Goal: Contribute content

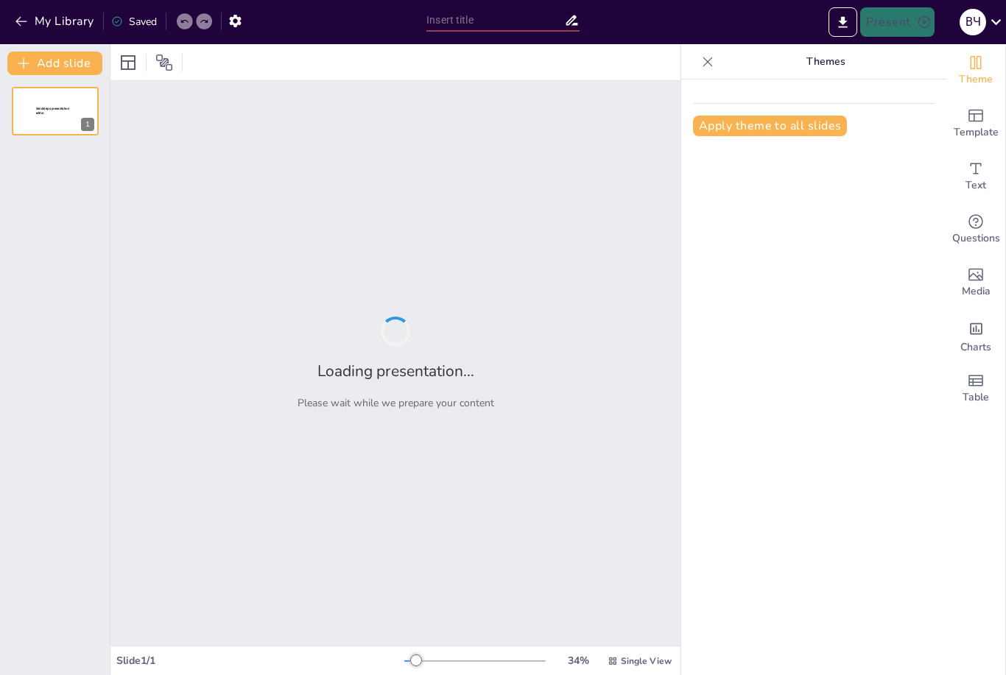
type input "Архітектурні особливості [DEMOGRAPHIC_DATA]: історичний розвиток та сучасні тен…"
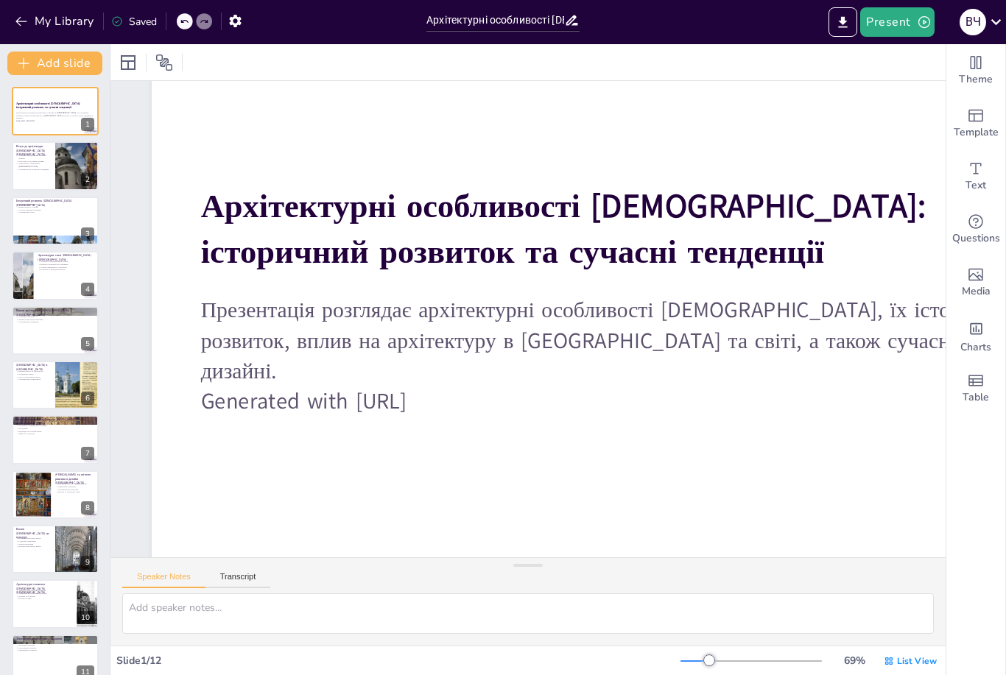
click at [40, 156] on p "Архітектура відображає релігійні аспекти" at bounding box center [33, 156] width 35 height 5
type textarea "Loremipsumd sitametcons adipis elits doe'tempo i utlaboreetd magnaaliqu, en adm…"
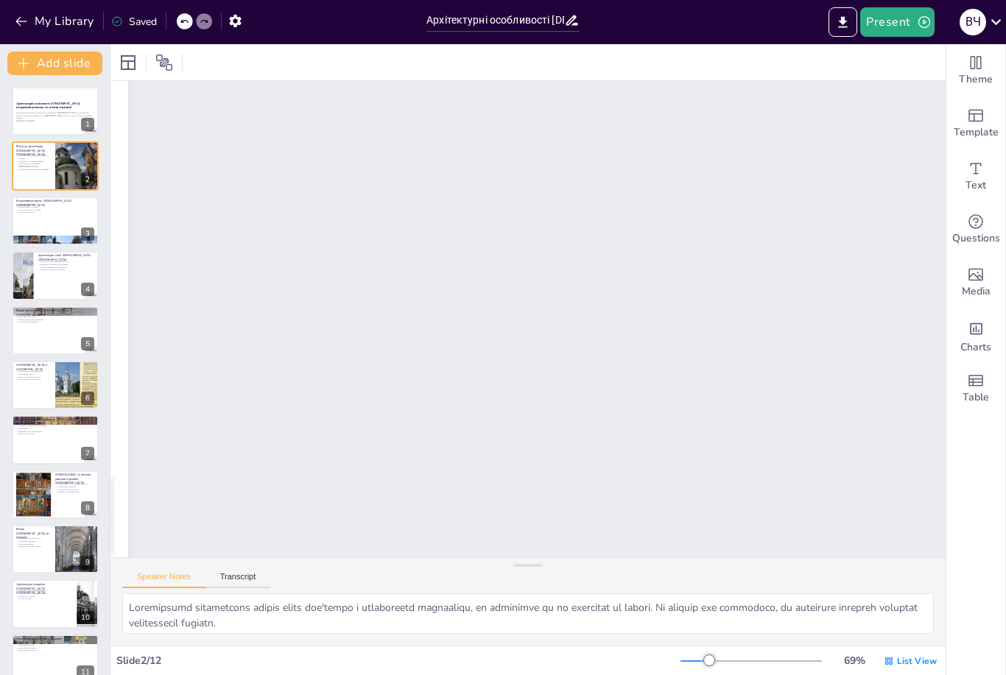
scroll to position [566, 0]
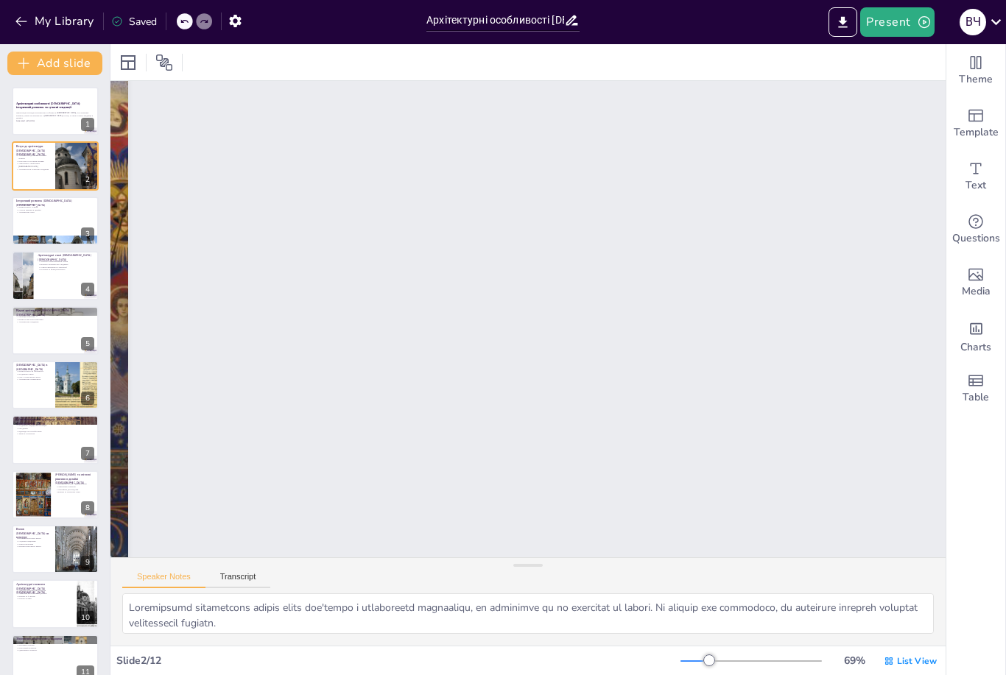
click at [249, 566] on div "Speaker Notes Transcript" at bounding box center [527, 575] width 835 height 35
click at [242, 572] on button "Transcript" at bounding box center [238, 580] width 66 height 16
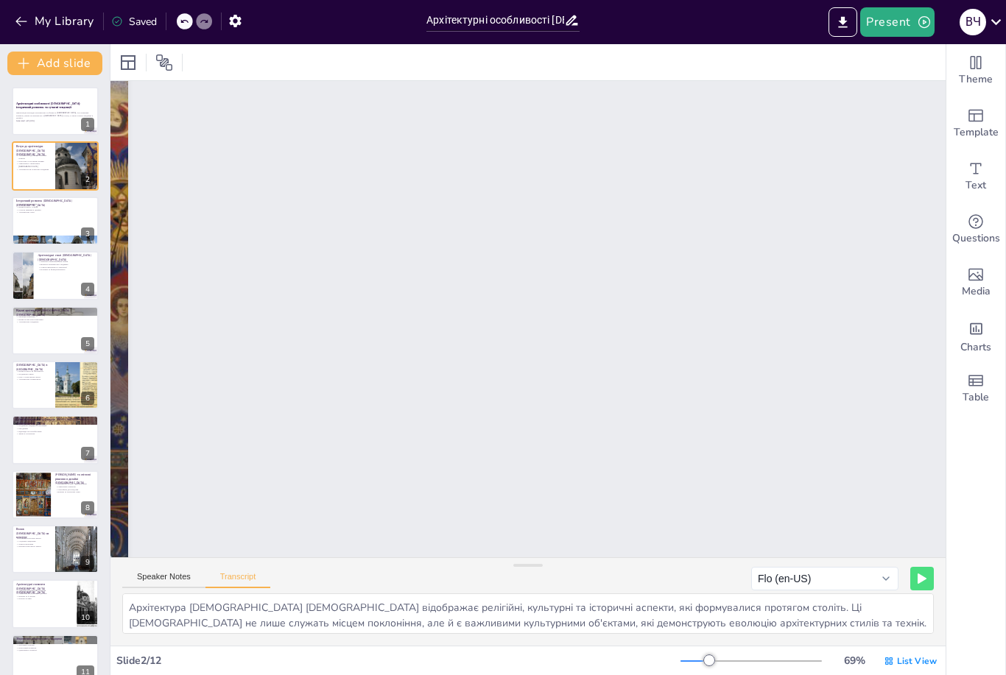
scroll to position [0, 0]
click at [162, 572] on button "Speaker Notes" at bounding box center [163, 580] width 83 height 16
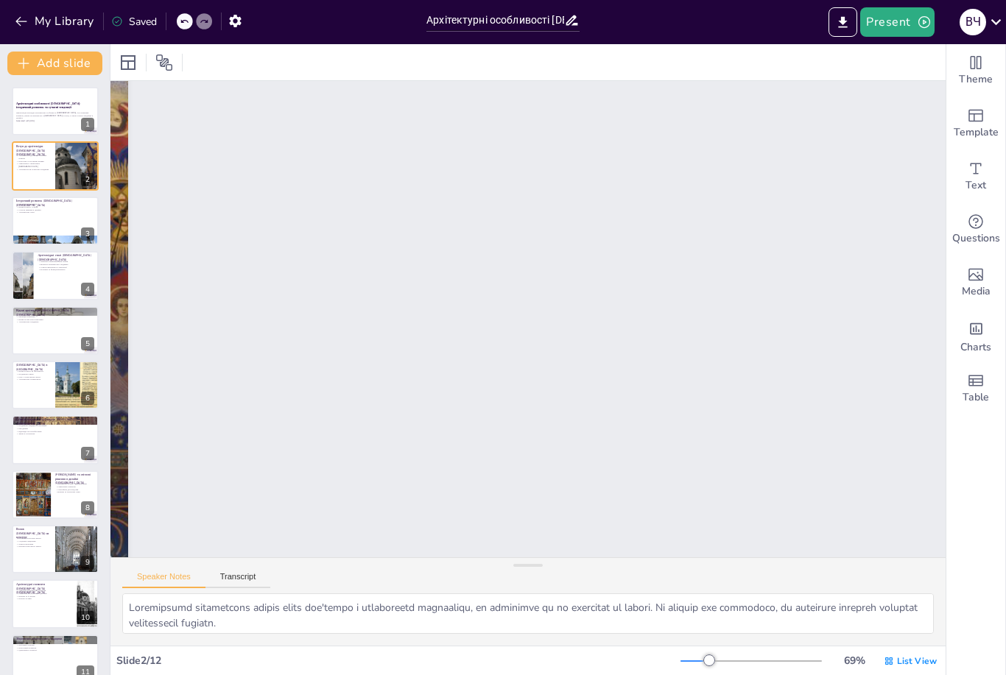
click at [241, 574] on button "Transcript" at bounding box center [238, 580] width 66 height 16
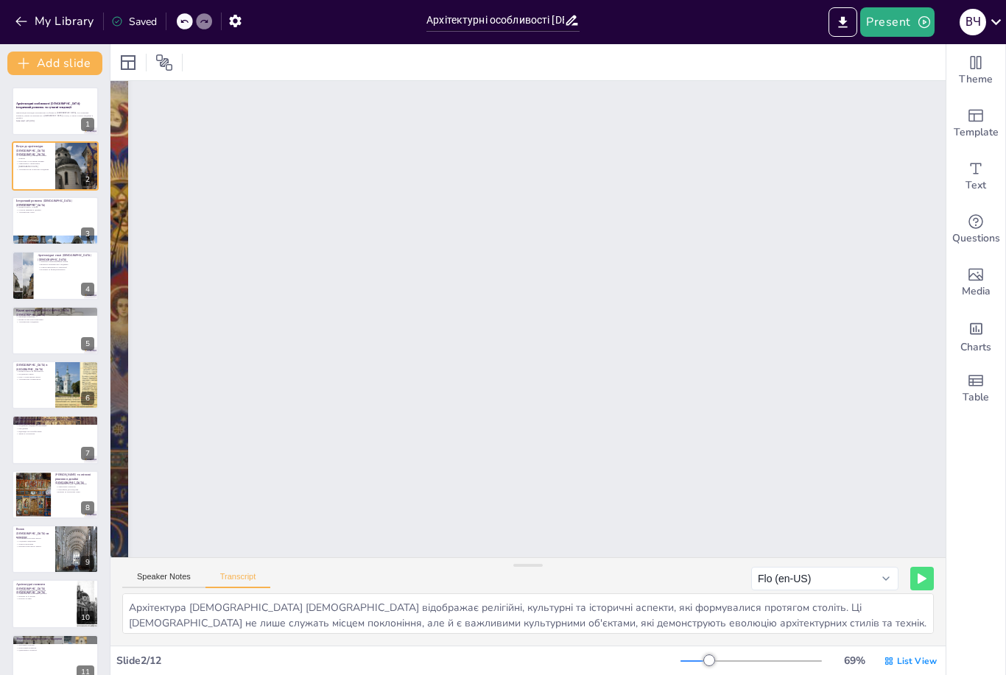
click at [49, 213] on p "Архітектурні стилі" at bounding box center [55, 212] width 78 height 3
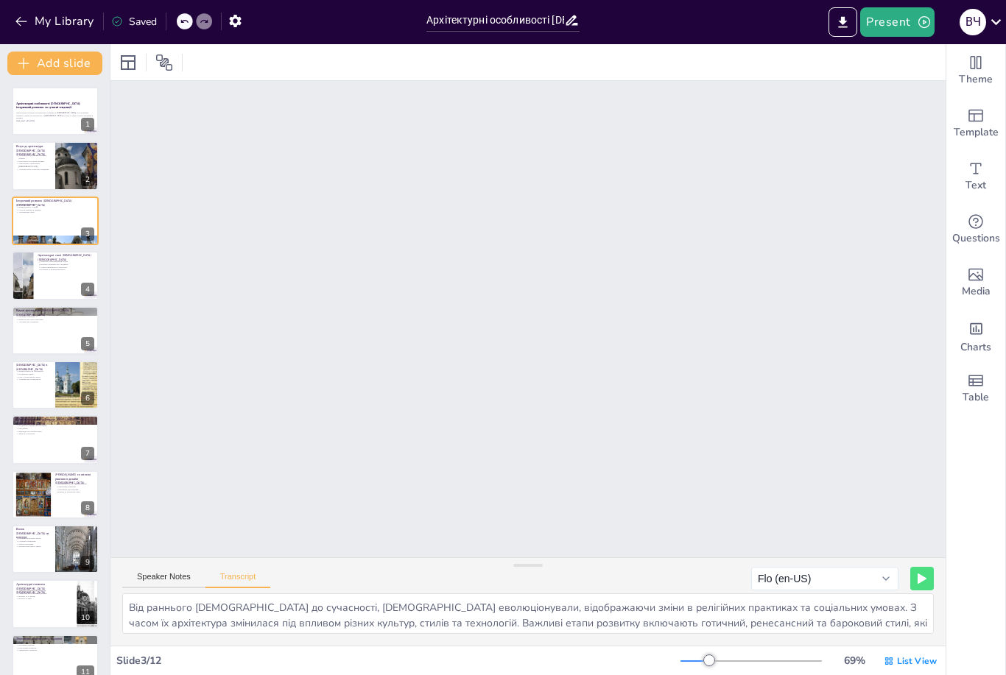
click at [52, 266] on p "Сучасні матеріали та технології" at bounding box center [66, 267] width 57 height 3
type textarea "Готичний, бароковий, ренесансний та сучасний стилі - кожен з них має свої уніка…"
click at [33, 104] on strong "Архітектурні особливості [DEMOGRAPHIC_DATA]: історичний розвиток та сучасні тен…" at bounding box center [48, 106] width 64 height 8
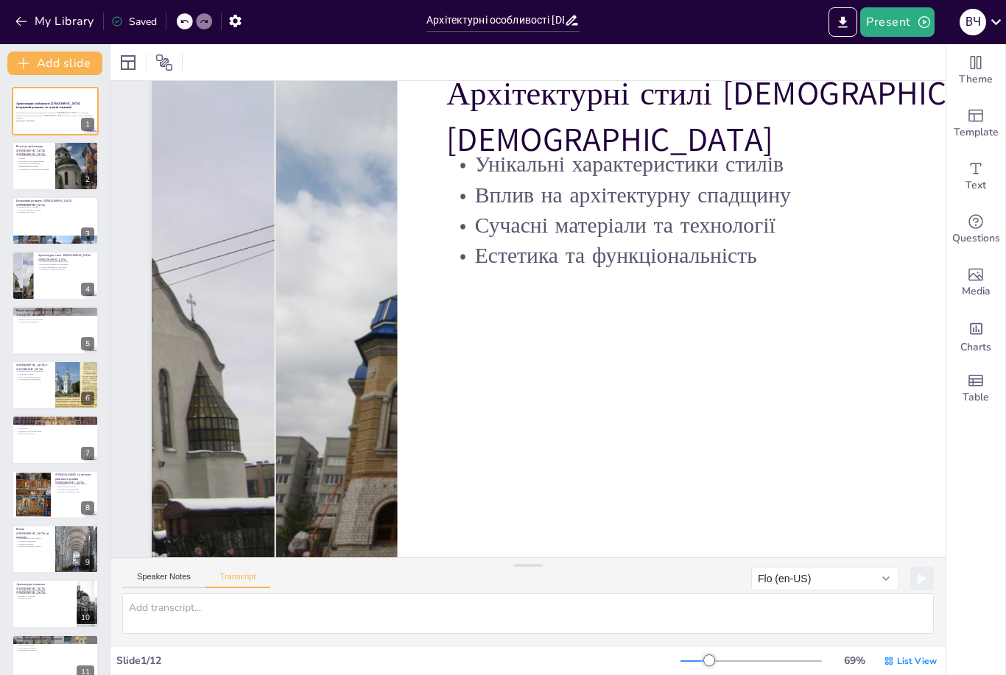
scroll to position [0, 0]
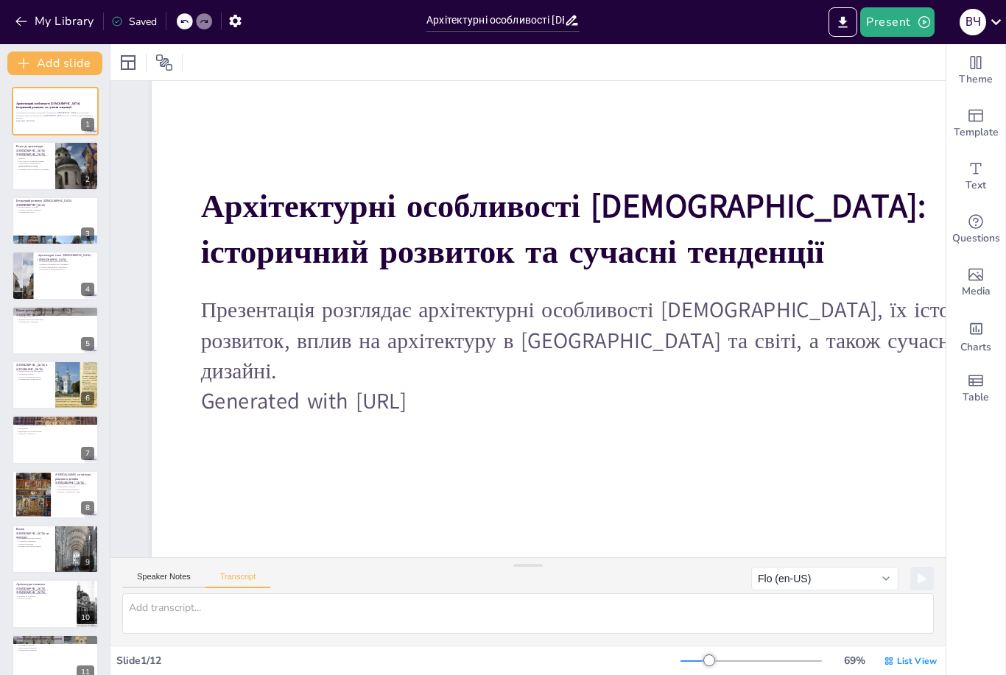
click at [138, 577] on button "Speaker Notes" at bounding box center [163, 580] width 83 height 16
click at [48, 167] on p "Архітектура як культурна спадщина" at bounding box center [33, 168] width 35 height 3
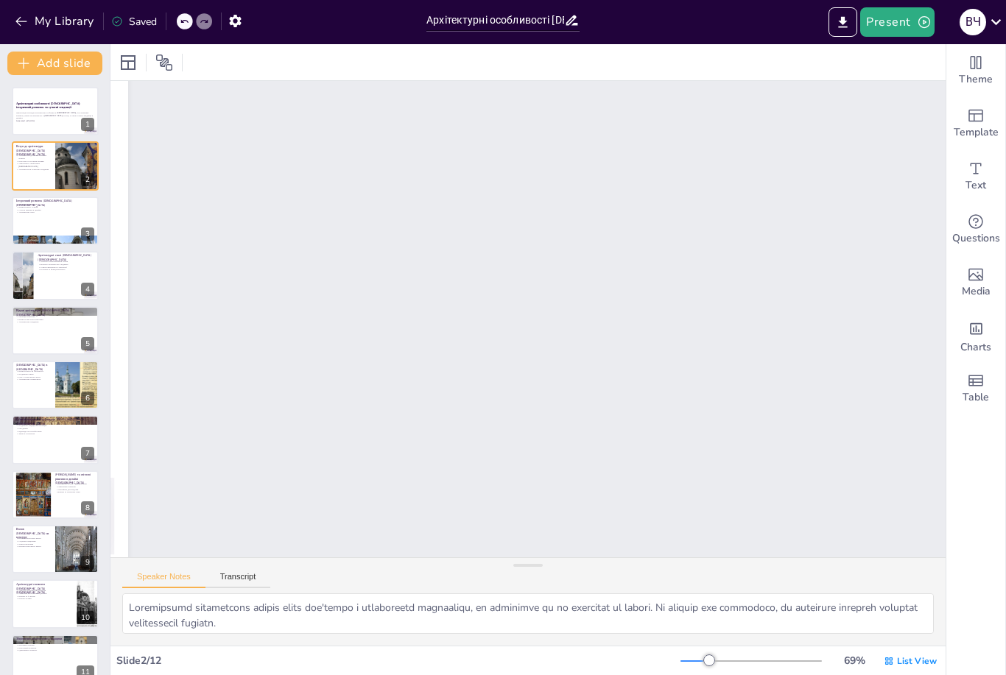
scroll to position [566, 0]
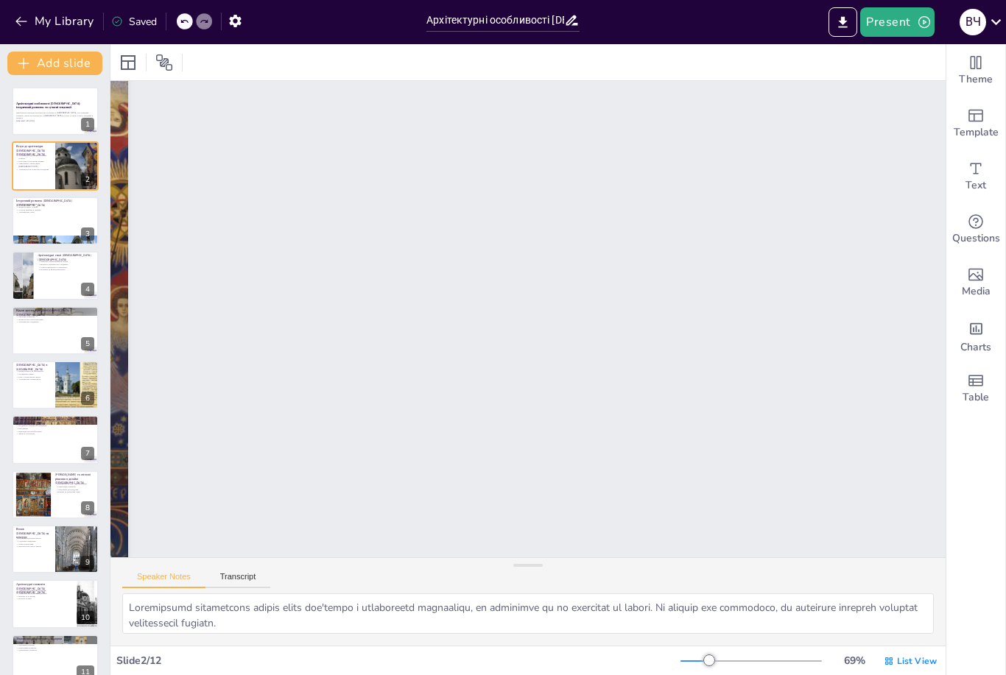
click at [43, 214] on div at bounding box center [55, 221] width 87 height 49
type textarea "Loremips dolorsitame consectetur adipis elitseddoe tempo i utlaboreet doloremag…"
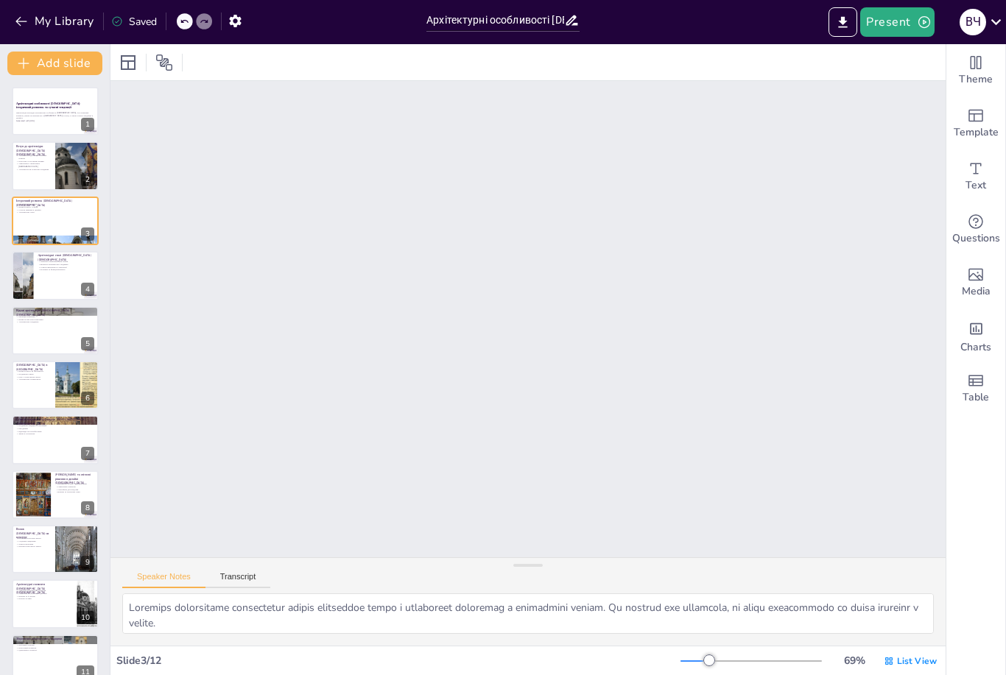
click at [242, 572] on button "Transcript" at bounding box center [238, 580] width 66 height 16
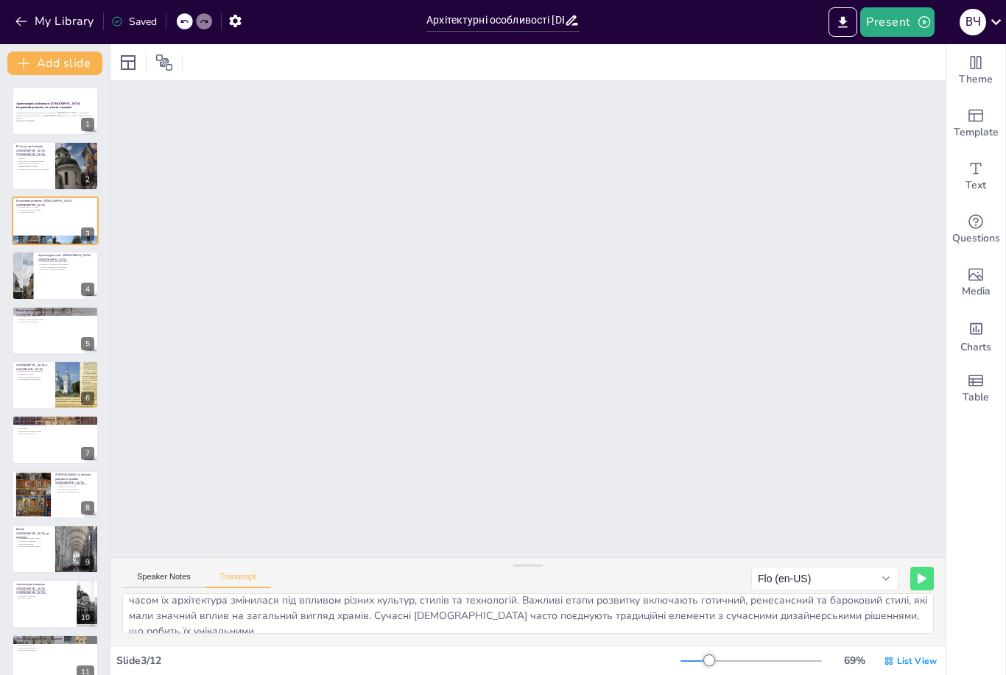
scroll to position [24, 0]
click at [17, 281] on div at bounding box center [22, 275] width 95 height 49
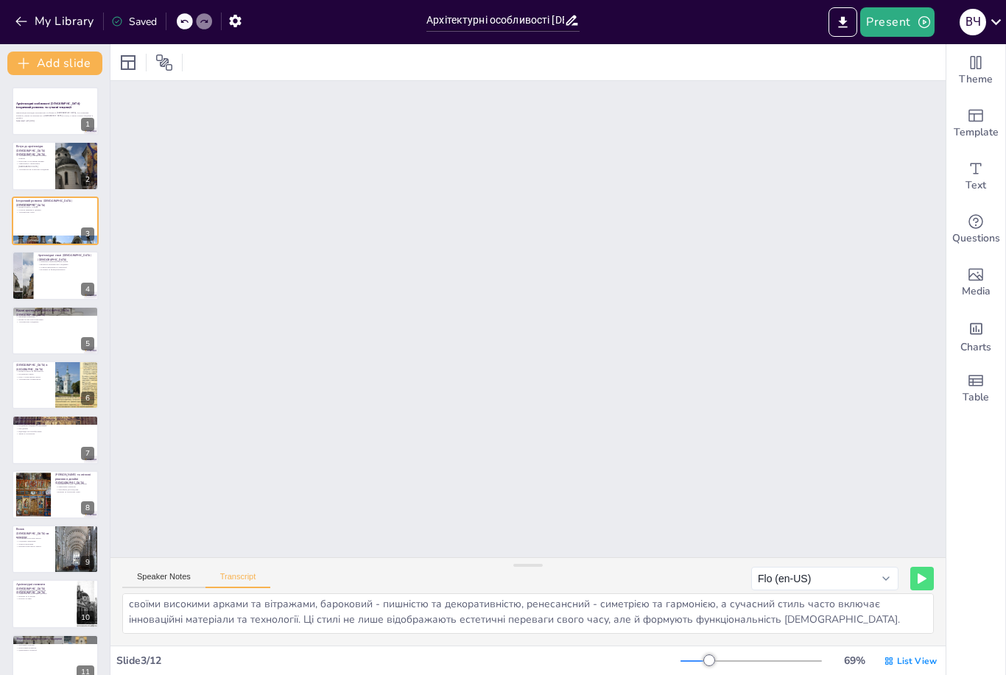
scroll to position [19, 0]
click at [27, 326] on div at bounding box center [55, 330] width 87 height 49
click at [42, 379] on p "Архітектурна унікальність" at bounding box center [33, 380] width 35 height 3
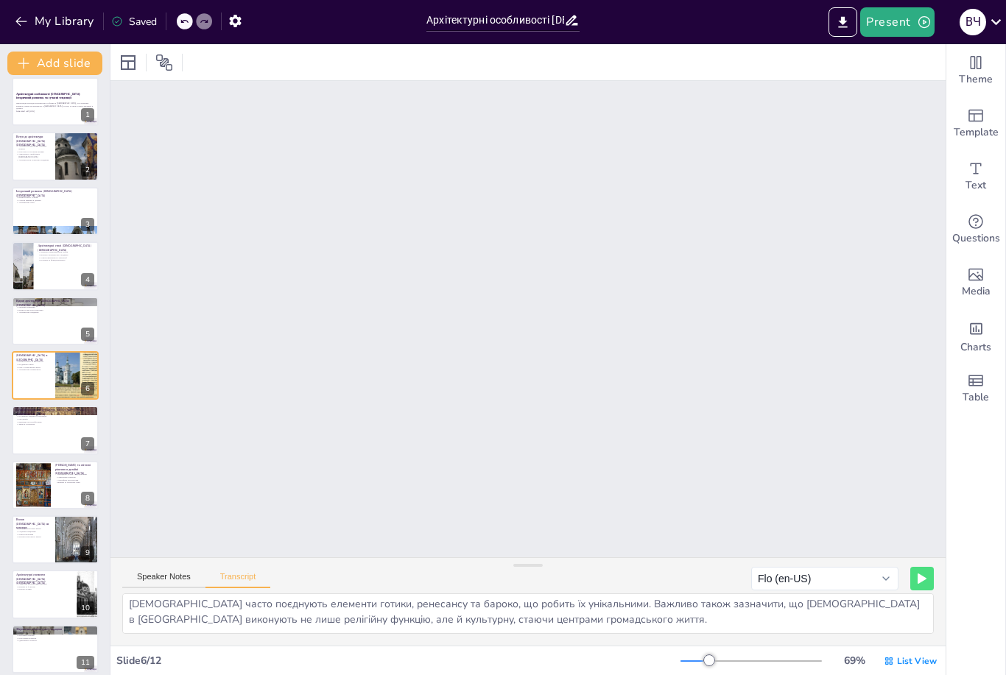
click at [38, 433] on div at bounding box center [55, 430] width 87 height 49
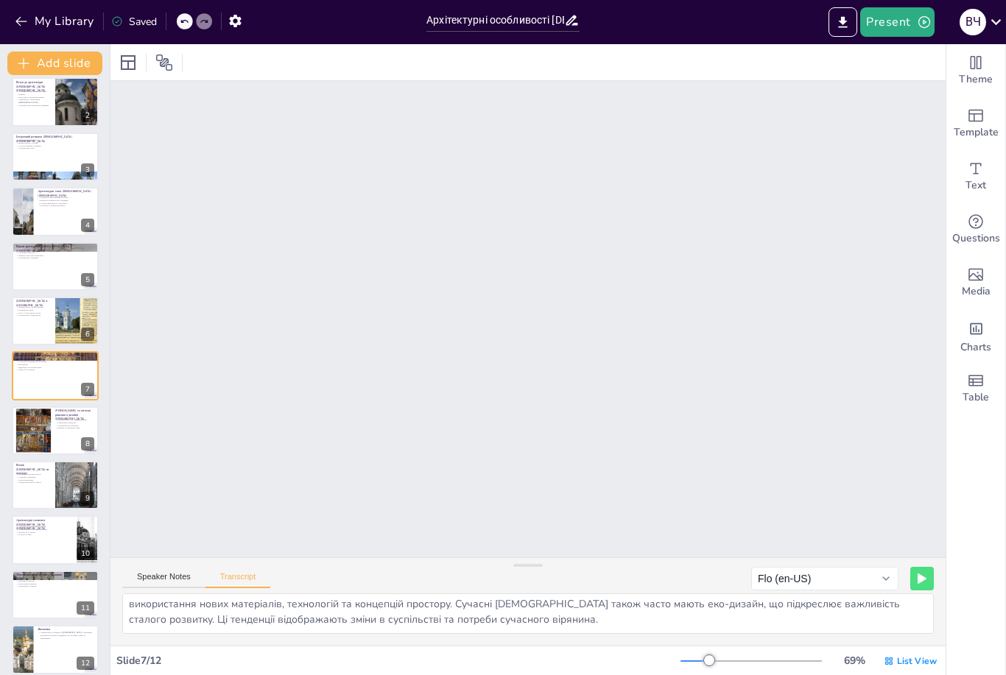
click at [38, 425] on div at bounding box center [33, 431] width 63 height 44
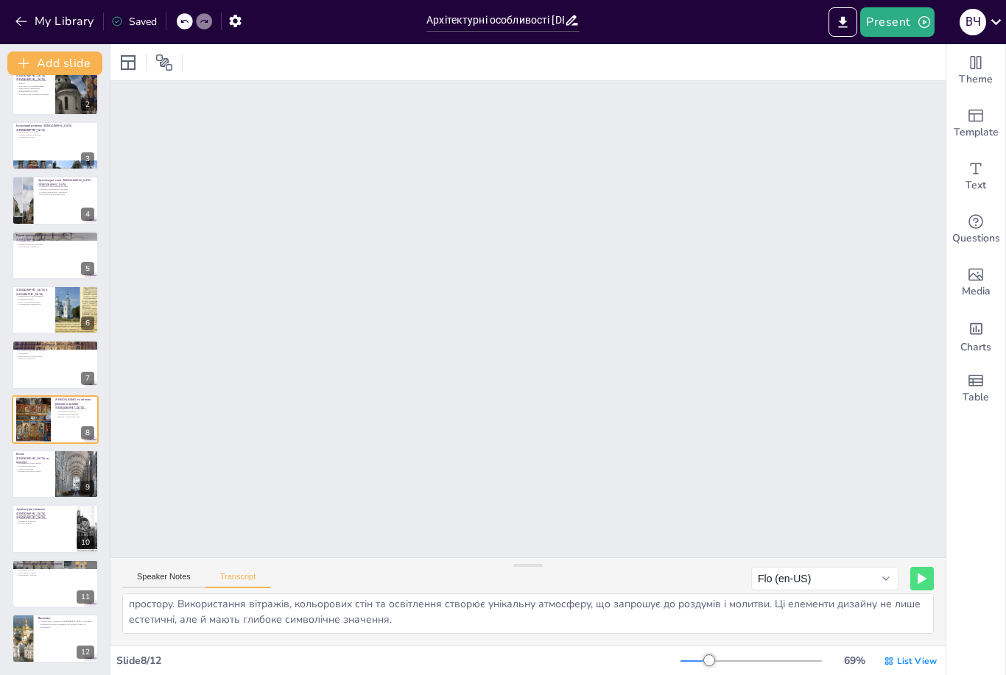
click at [29, 465] on p "Соціальні ініціативи" at bounding box center [33, 466] width 35 height 3
click at [47, 512] on p "Архітектурні елементи [DEMOGRAPHIC_DATA] [DEMOGRAPHIC_DATA]" at bounding box center [44, 513] width 57 height 13
type textarea "Характерні елементи, такі як вітражі, куполи та арки, створюють унікальний стил…"
click at [41, 622] on p "Архітектурні особливості [DEMOGRAPHIC_DATA] є важливим аспектом культурної спад…" at bounding box center [66, 625] width 57 height 8
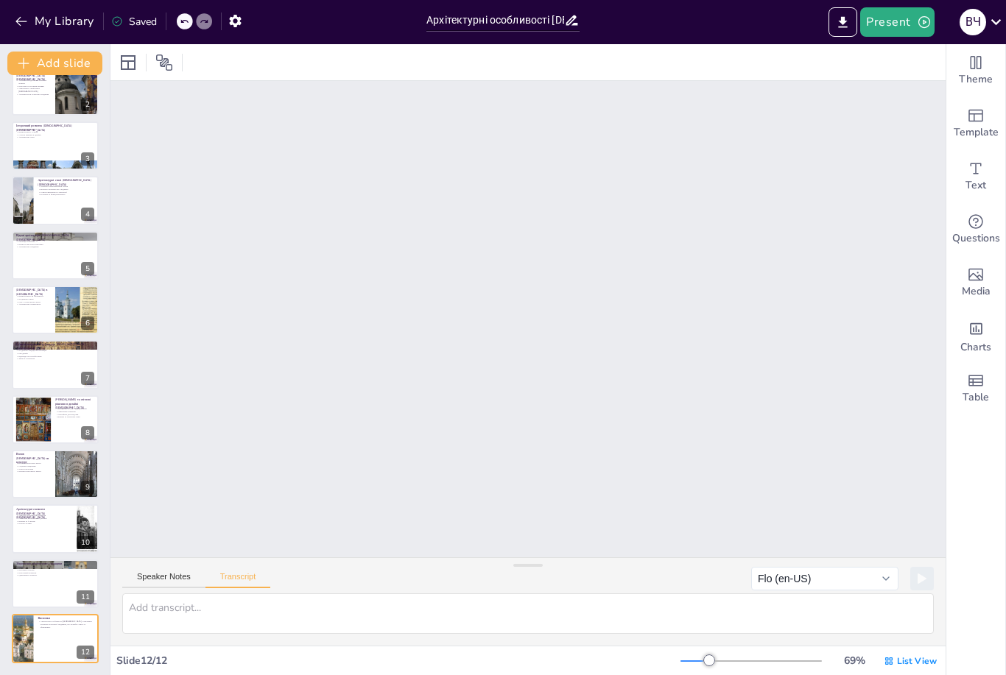
scroll to position [0, 0]
click at [35, 583] on div at bounding box center [55, 584] width 87 height 49
type textarea "Важливість збереження архітектурної спадщини [DEMOGRAPHIC_DATA] [DEMOGRAPHIC_DA…"
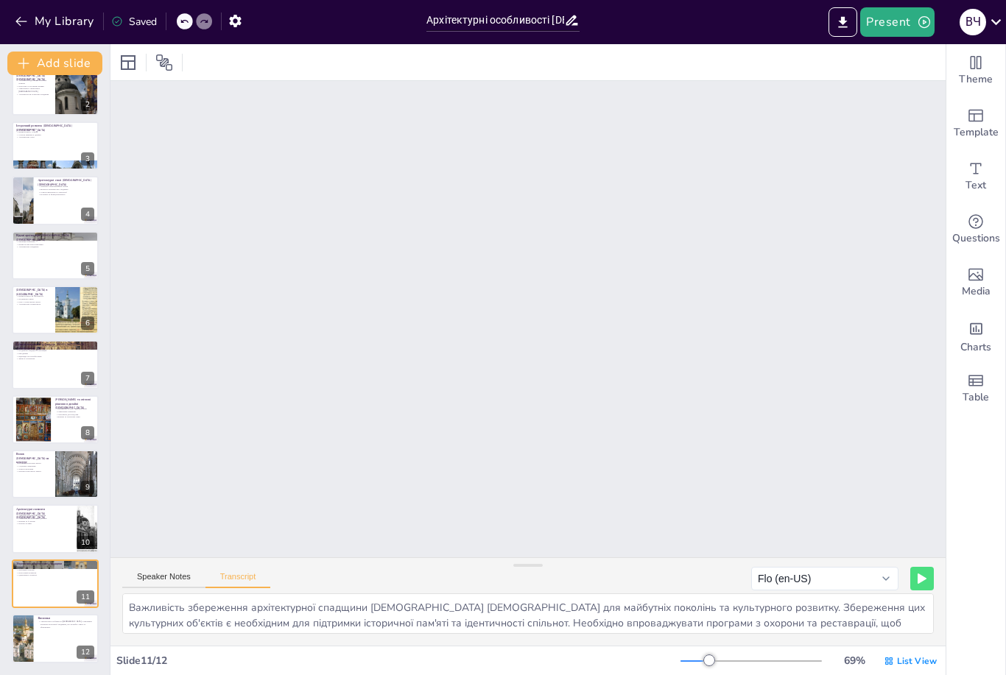
click at [125, 60] on icon at bounding box center [128, 62] width 15 height 15
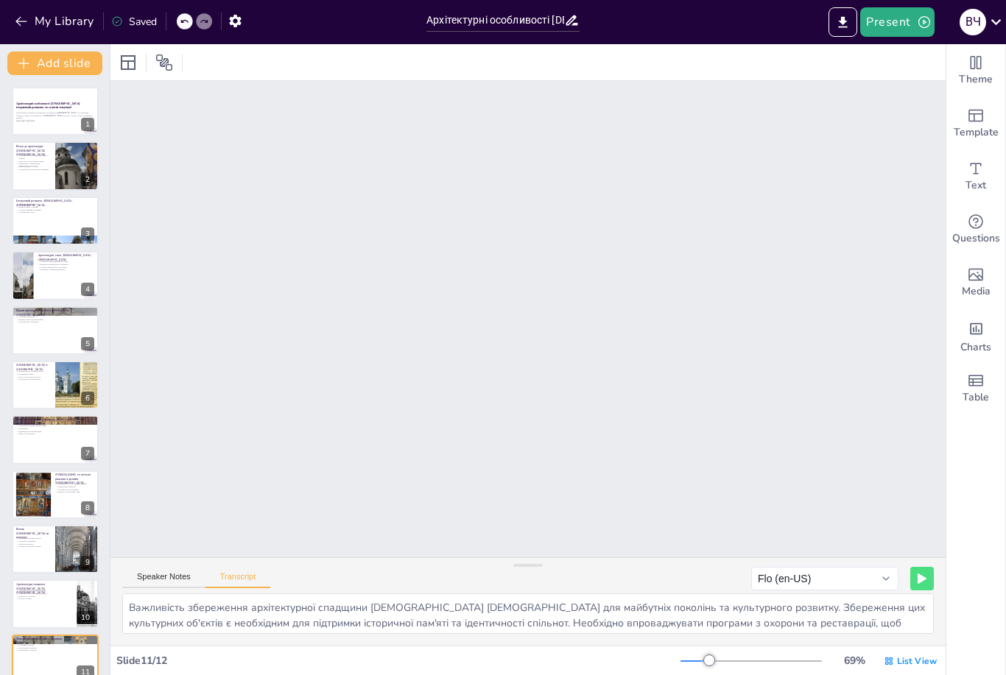
click at [924, 15] on icon "button" at bounding box center [924, 22] width 15 height 15
click at [940, 88] on li "Play presentation" at bounding box center [920, 91] width 116 height 24
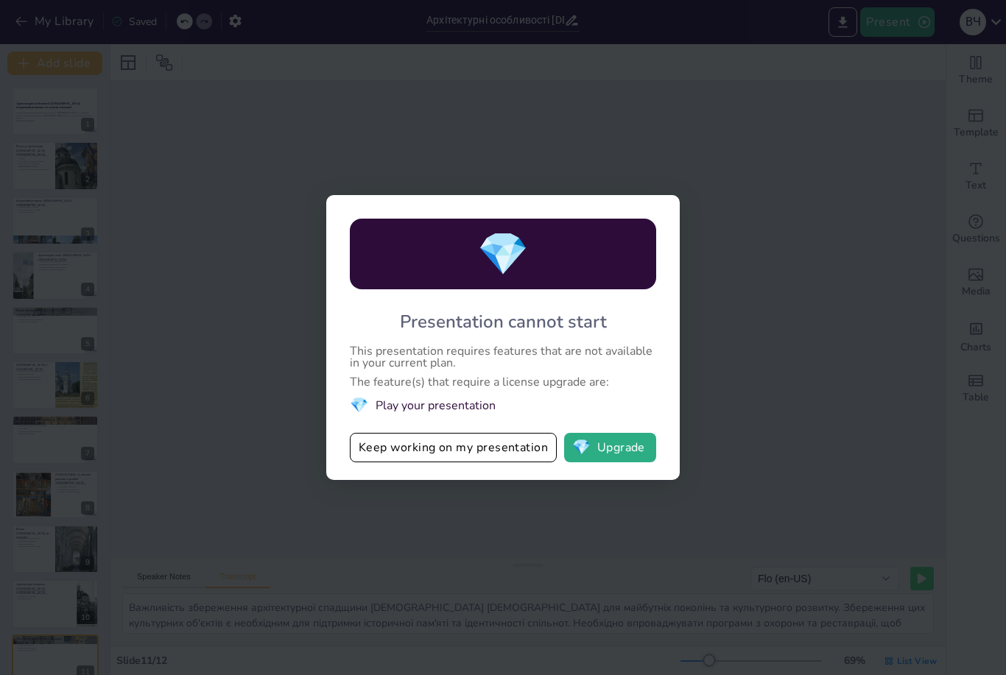
click at [848, 152] on div "💎 Presentation cannot start This presentation requires features that are not av…" at bounding box center [503, 337] width 1006 height 675
click at [509, 440] on button "Keep working on my presentation" at bounding box center [453, 447] width 207 height 29
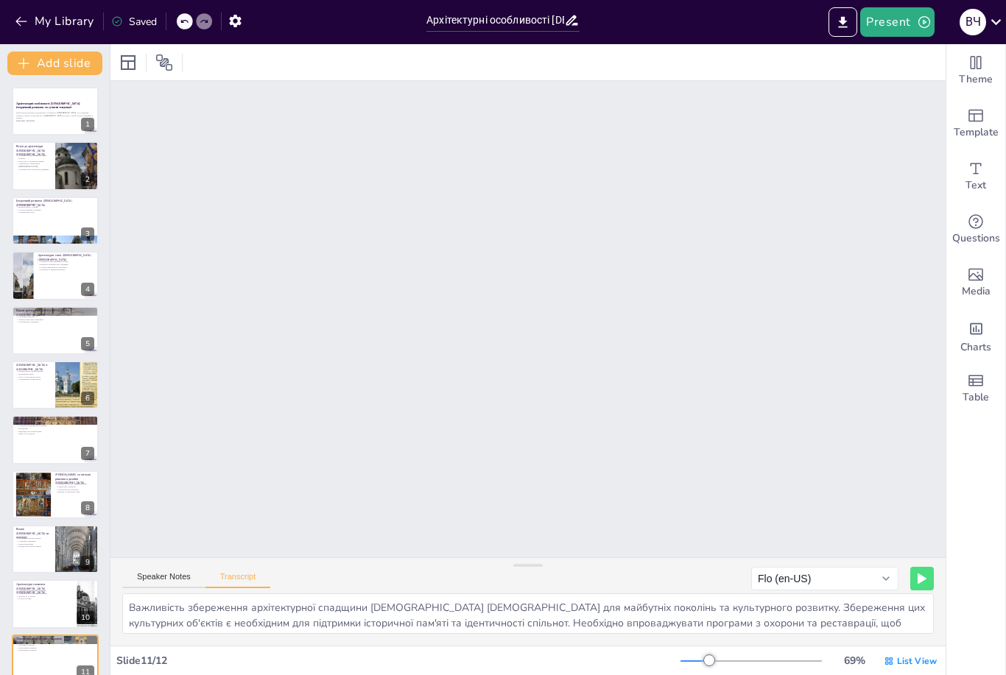
click at [904, 22] on button "Present" at bounding box center [897, 21] width 74 height 29
click at [922, 52] on li "Preview presentation" at bounding box center [920, 55] width 116 height 24
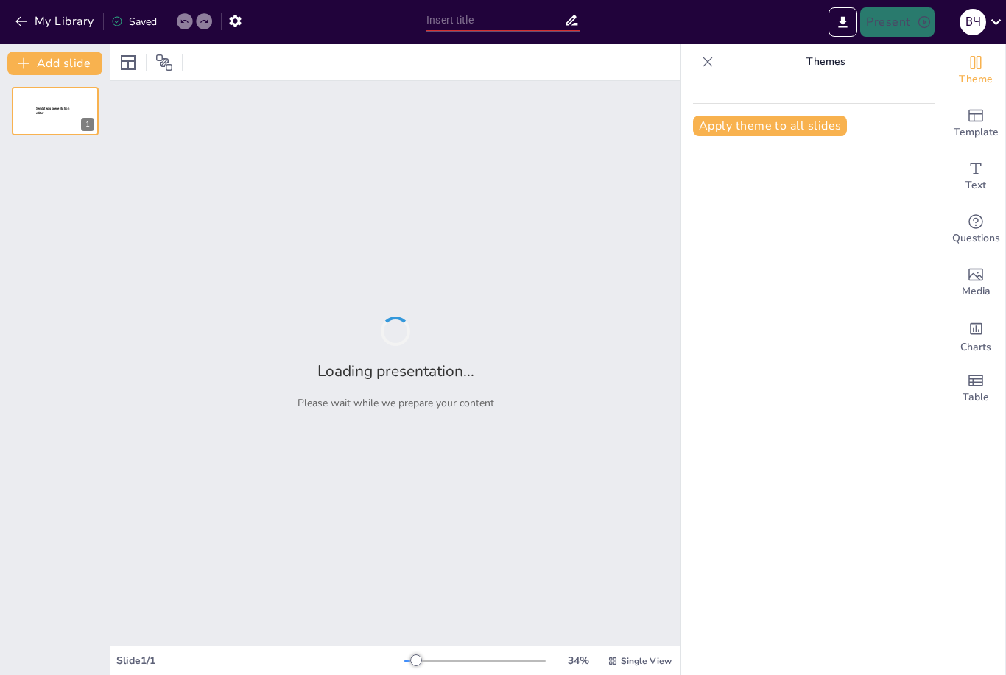
type input "Архітектурні особливості [DEMOGRAPHIC_DATA]: історичний розвиток та сучасні тен…"
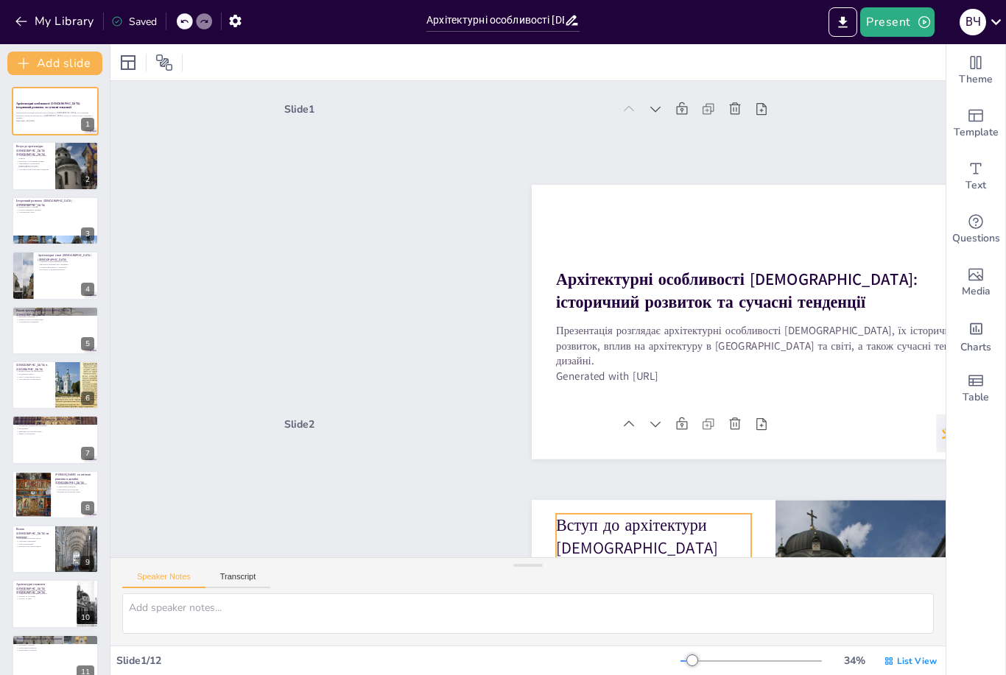
type textarea "Loremipsumd sitametcons adipis elits doe'tempo i utlaboreetd magnaaliqu, en adm…"
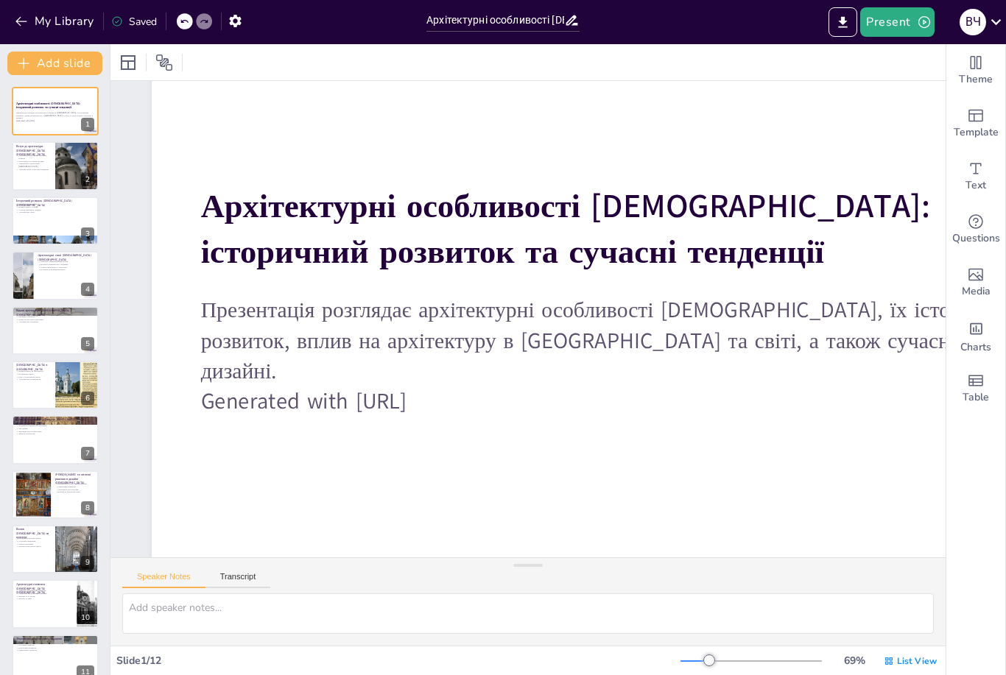
click at [38, 158] on p "Архітектура відображає релігійні аспекти" at bounding box center [33, 156] width 35 height 5
type textarea "Loremipsumd sitametcons adipis elits doe'tempo i utlaboreetd magnaaliqu, en adm…"
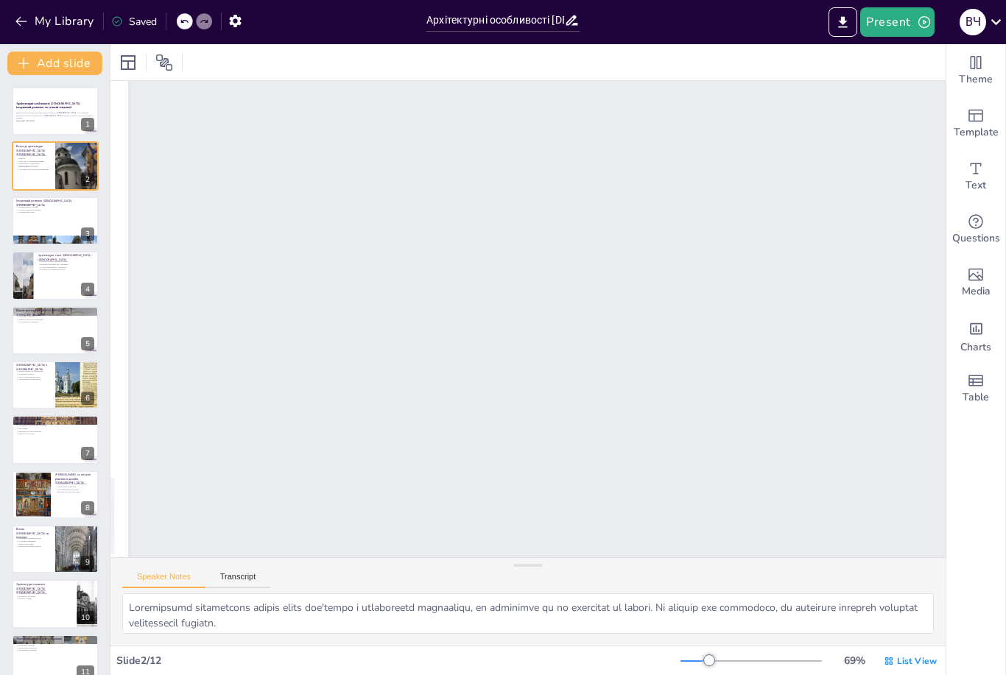
scroll to position [566, 0]
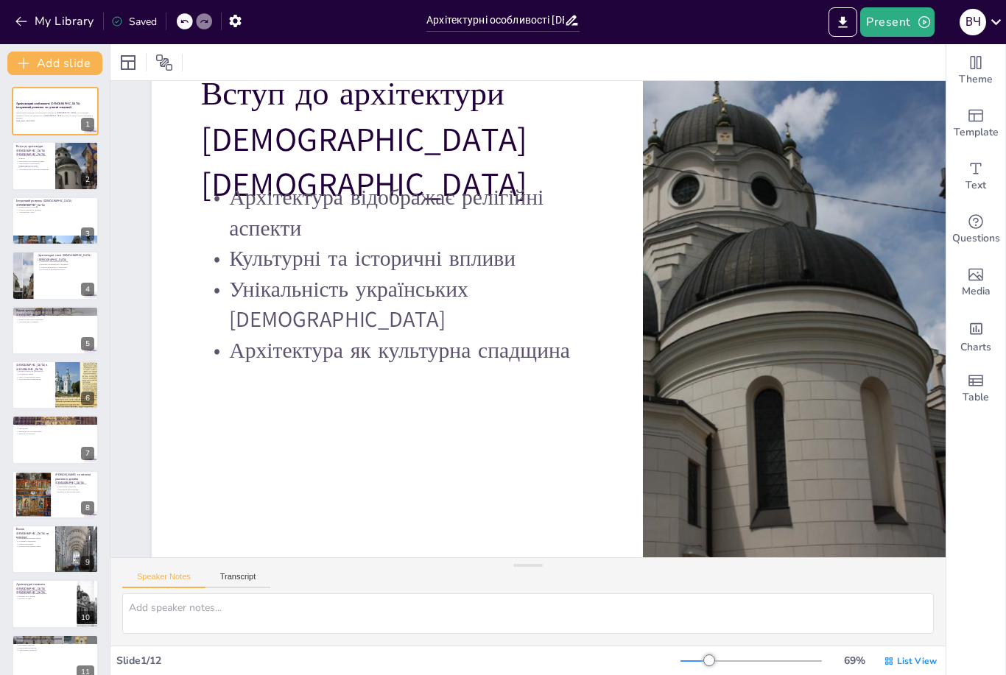
click at [249, 575] on button "Transcript" at bounding box center [238, 580] width 66 height 16
click at [42, 206] on p "Вплив культур і стилів" at bounding box center [55, 206] width 78 height 3
type textarea "Від раннього [DEMOGRAPHIC_DATA] до сучасності, [DEMOGRAPHIC_DATA] еволюціонувал…"
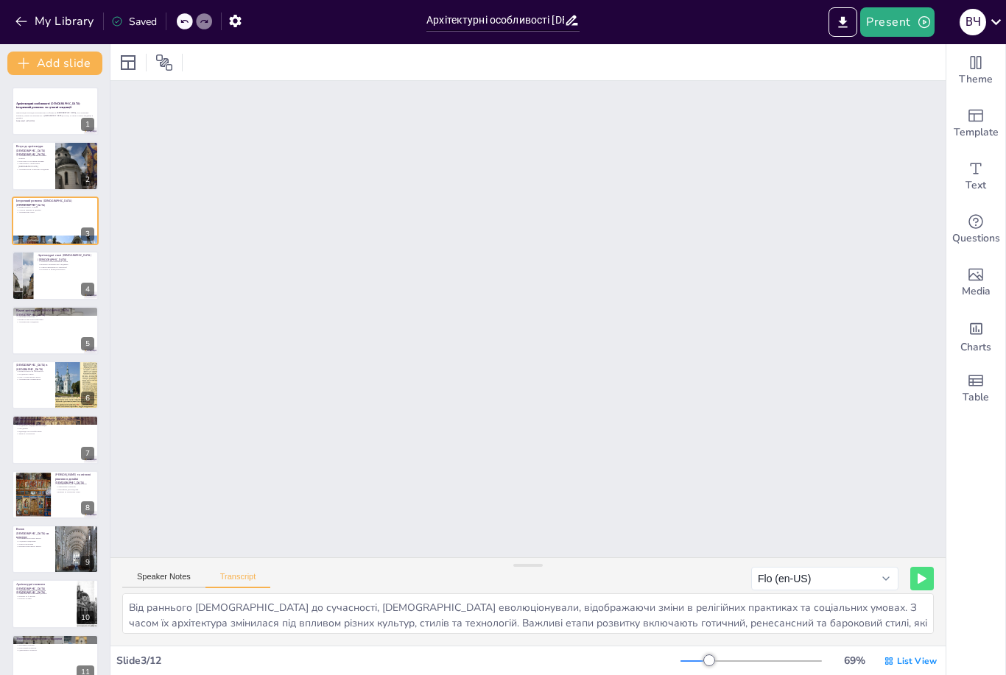
scroll to position [1161, 0]
